Goal: Task Accomplishment & Management: Use online tool/utility

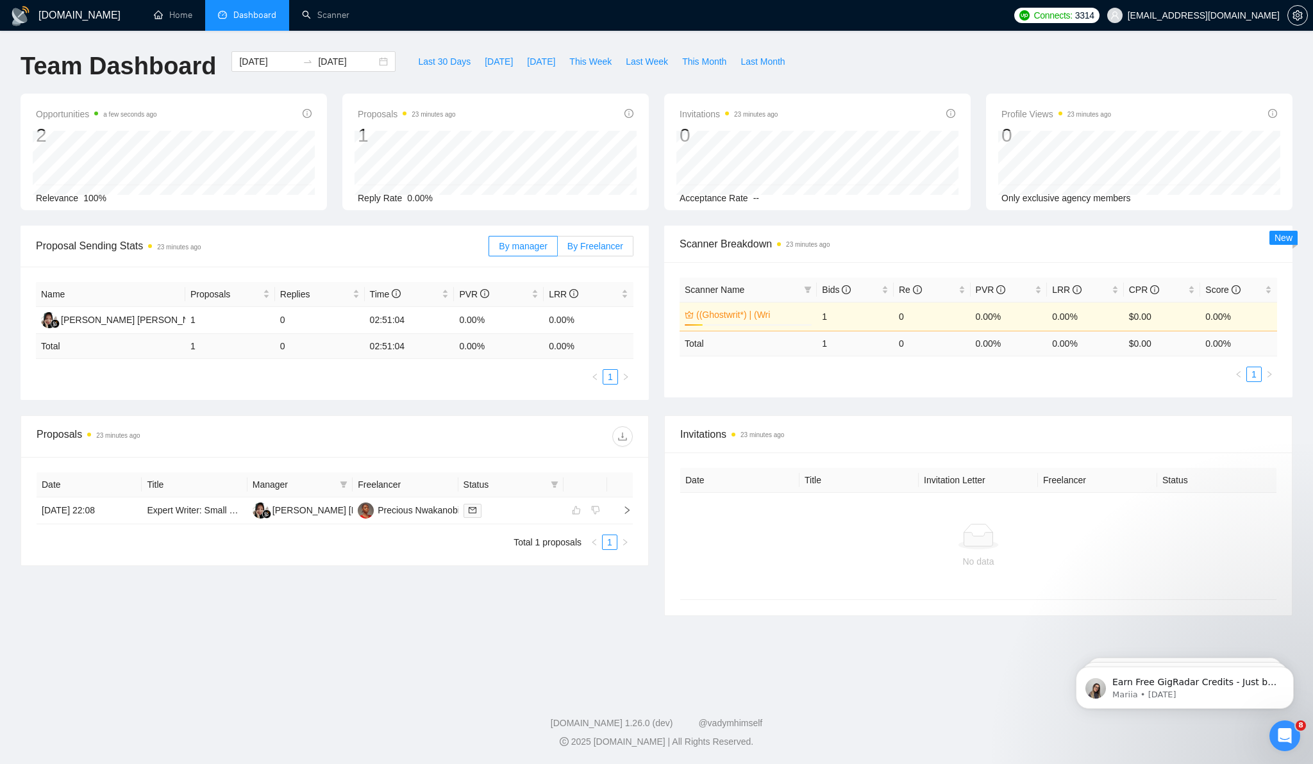
click at [595, 244] on span "By Freelancer" at bounding box center [596, 246] width 56 height 10
click at [558, 249] on input "By Freelancer" at bounding box center [558, 249] width 0 height 0
click at [536, 248] on span "By manager" at bounding box center [523, 246] width 48 height 10
click at [489, 249] on input "By manager" at bounding box center [489, 249] width 0 height 0
click at [586, 245] on span "By Freelancer" at bounding box center [596, 246] width 56 height 10
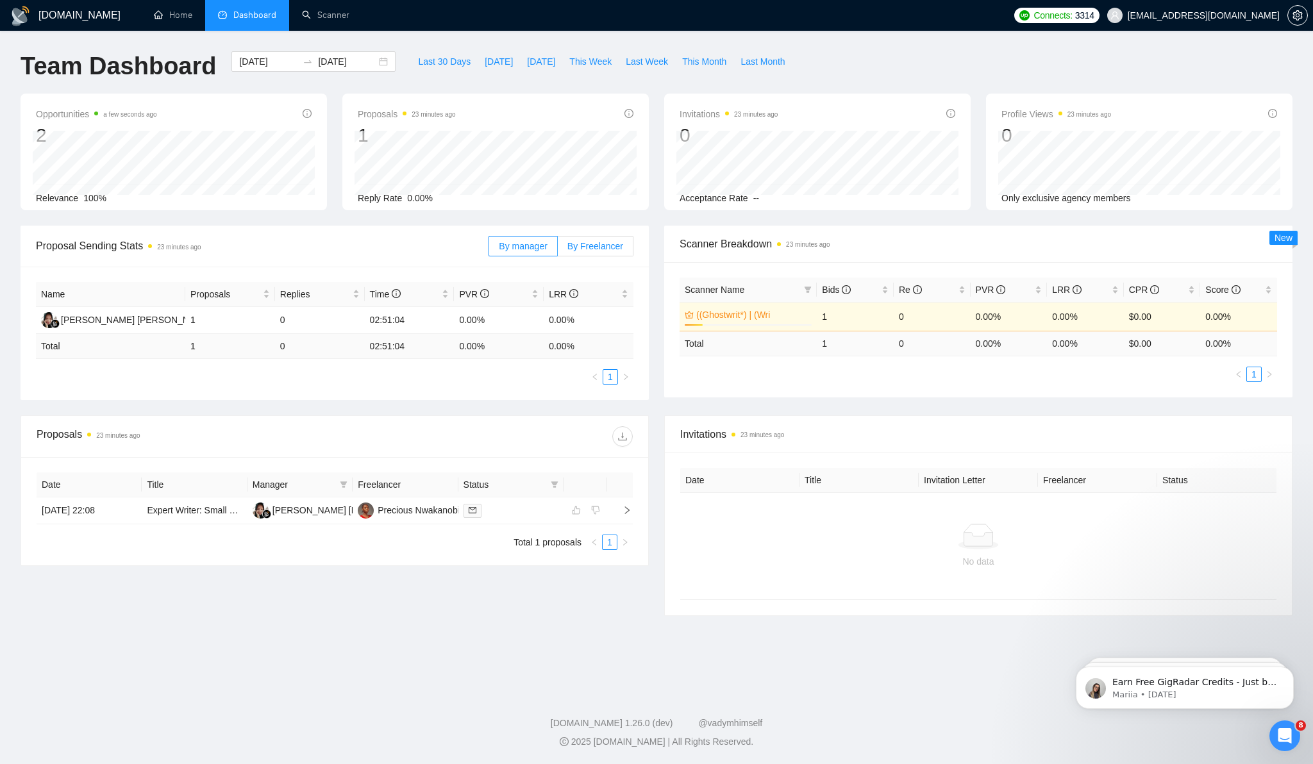
click at [558, 249] on input "By Freelancer" at bounding box center [558, 249] width 0 height 0
click at [510, 248] on span "By manager" at bounding box center [523, 246] width 48 height 10
click at [489, 249] on input "By manager" at bounding box center [489, 249] width 0 height 0
click at [190, 511] on link "Expert Writer: Small Farm Multi-Species Livestock Ebook (15-25K words)" at bounding box center [292, 510] width 291 height 10
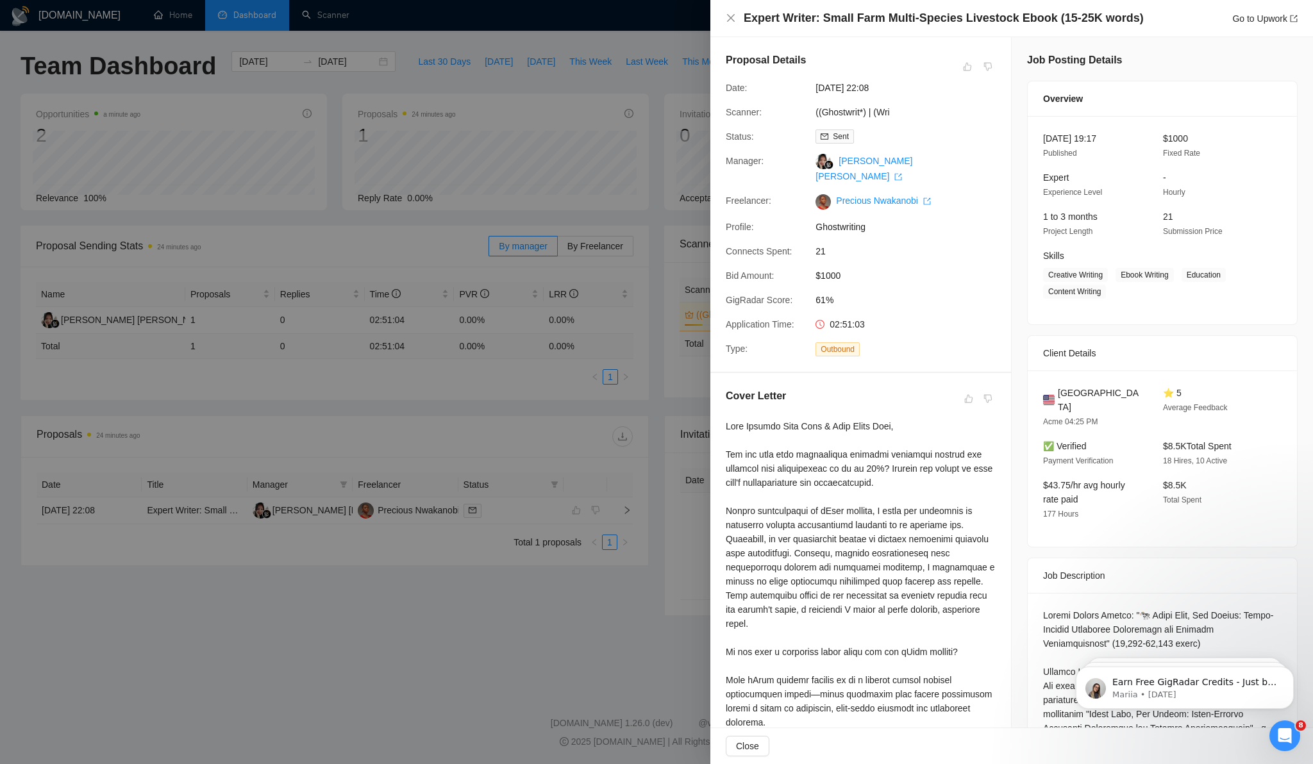
click at [618, 590] on div at bounding box center [656, 382] width 1313 height 764
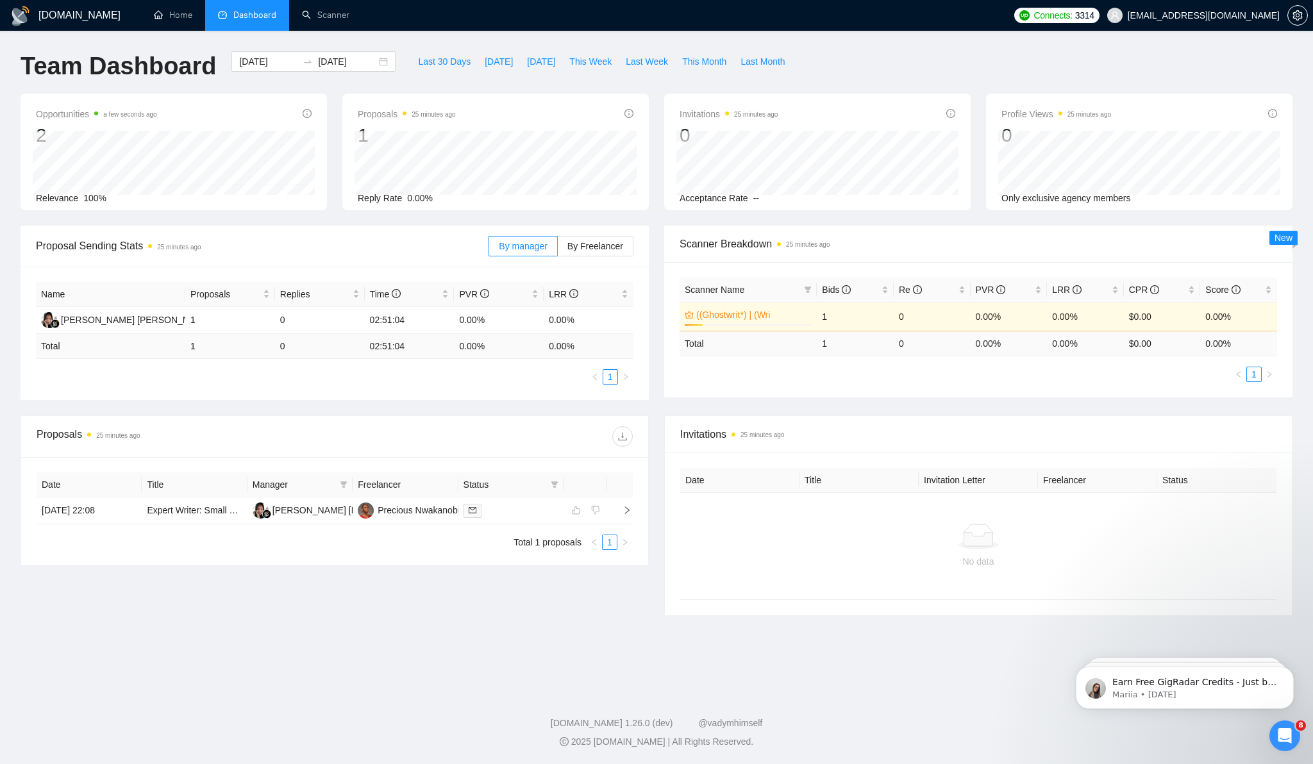
click at [278, 416] on div "Proposals 25 minutes ago" at bounding box center [335, 436] width 596 height 41
